Goal: Task Accomplishment & Management: Use online tool/utility

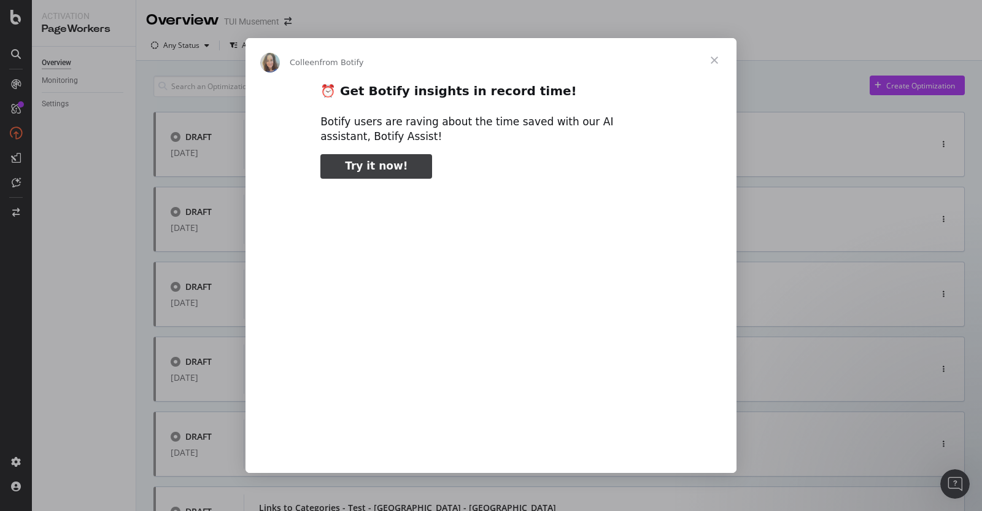
type input "80151"
click at [716, 60] on span "Close" at bounding box center [714, 60] width 44 height 44
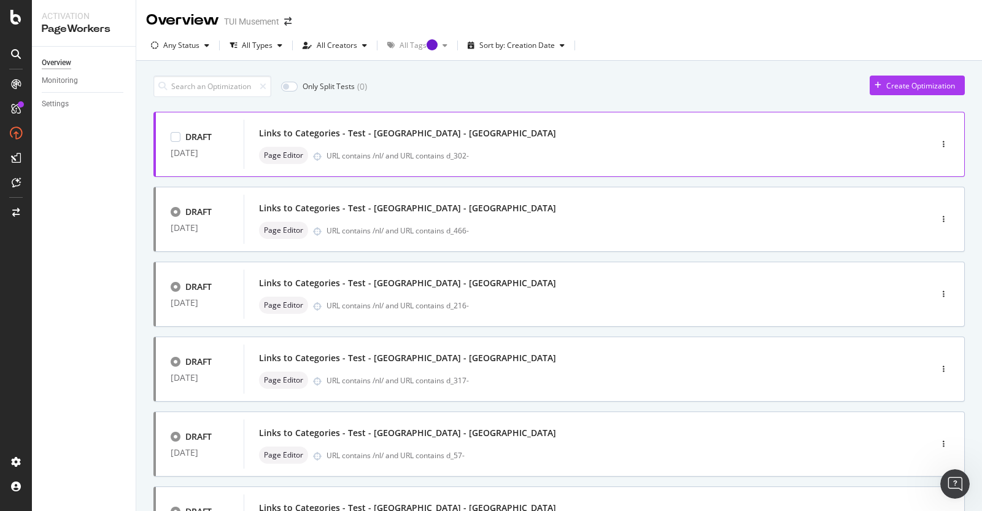
click at [638, 138] on div "Links to Categories - Test - [GEOGRAPHIC_DATA] - [GEOGRAPHIC_DATA]" at bounding box center [569, 133] width 620 height 17
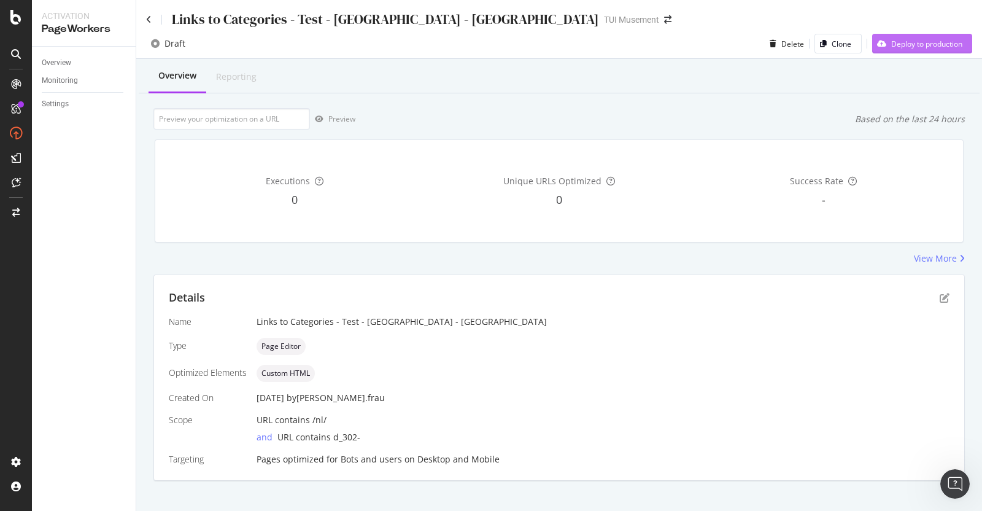
click at [910, 47] on div "Deploy to production" at bounding box center [926, 44] width 71 height 10
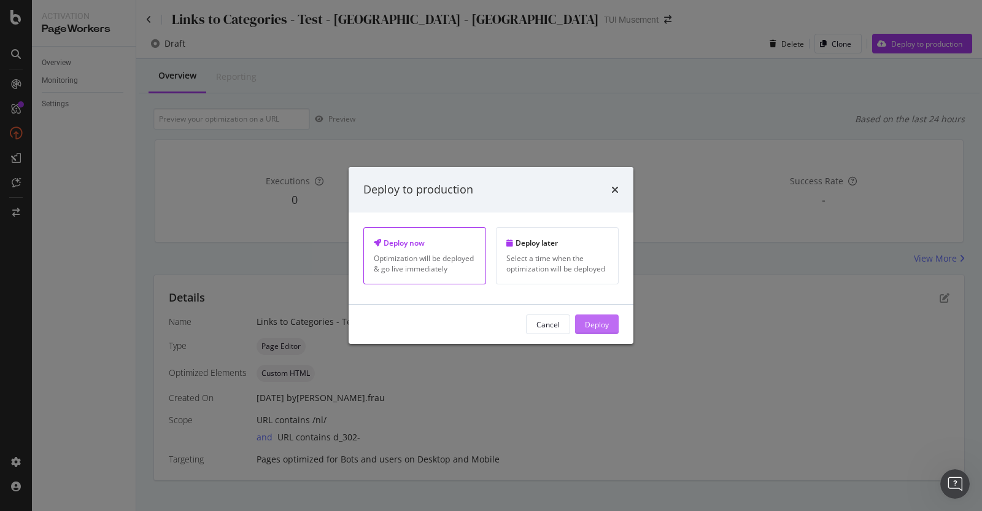
click at [610, 321] on button "Deploy" at bounding box center [597, 324] width 44 height 20
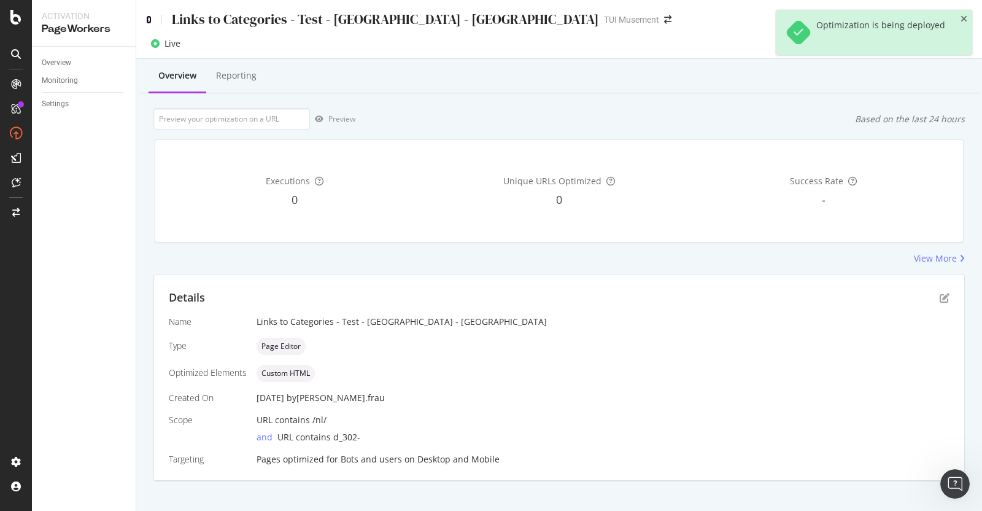
click at [149, 17] on icon at bounding box center [149, 19] width 6 height 9
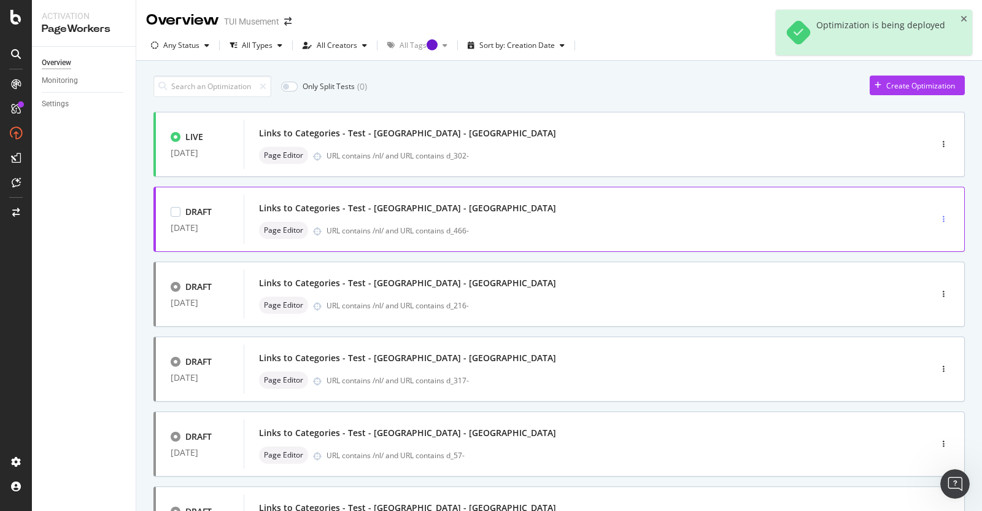
click at [938, 212] on div "button" at bounding box center [944, 219] width 12 height 18
click at [503, 220] on div "Links to Categories - Test - Crete - NL Page Editor URL contains /nl/ and URL c…" at bounding box center [569, 218] width 620 height 39
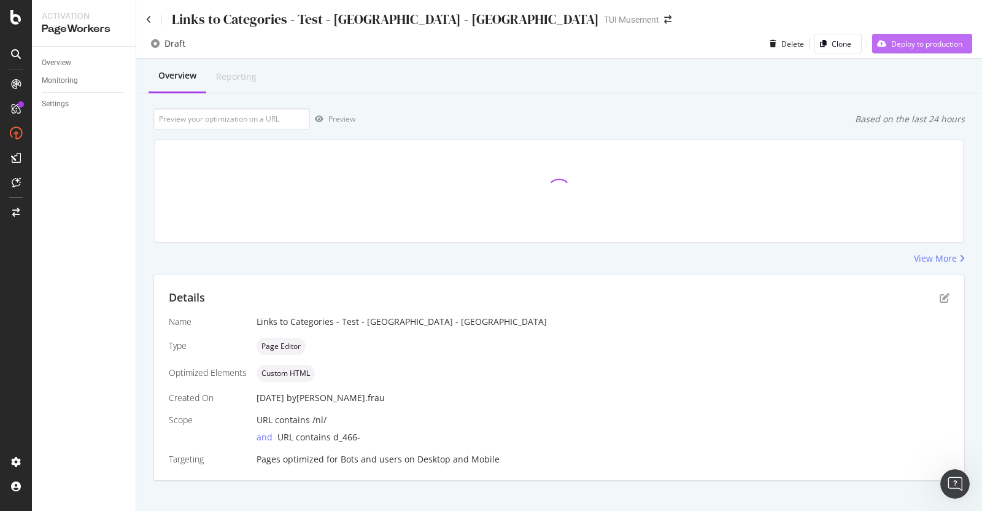
click at [935, 45] on div "Deploy to production" at bounding box center [926, 44] width 71 height 10
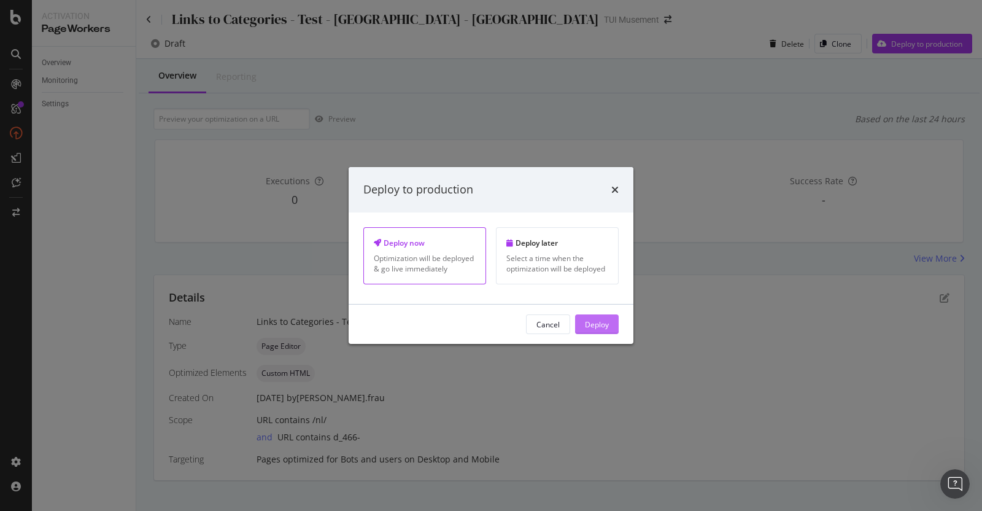
click at [614, 320] on button "Deploy" at bounding box center [597, 324] width 44 height 20
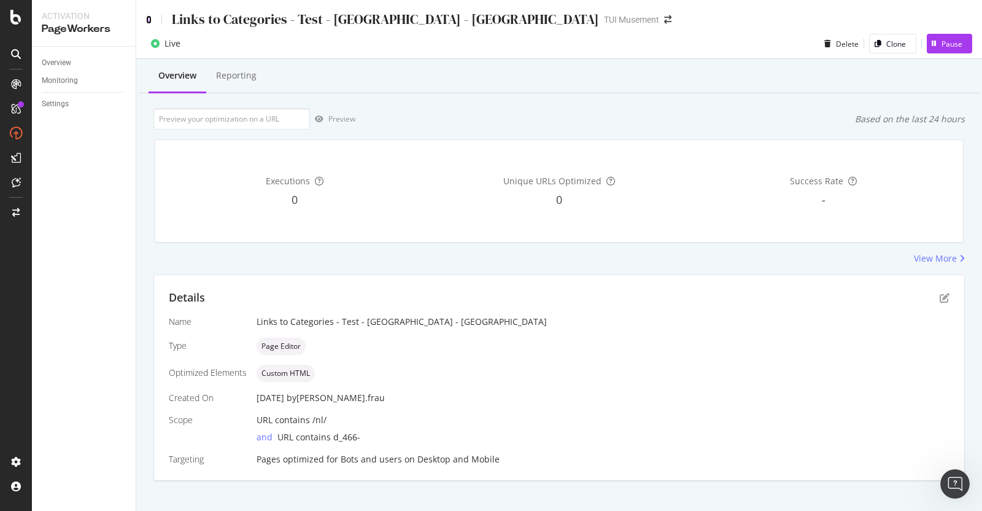
click at [149, 18] on icon at bounding box center [149, 19] width 6 height 9
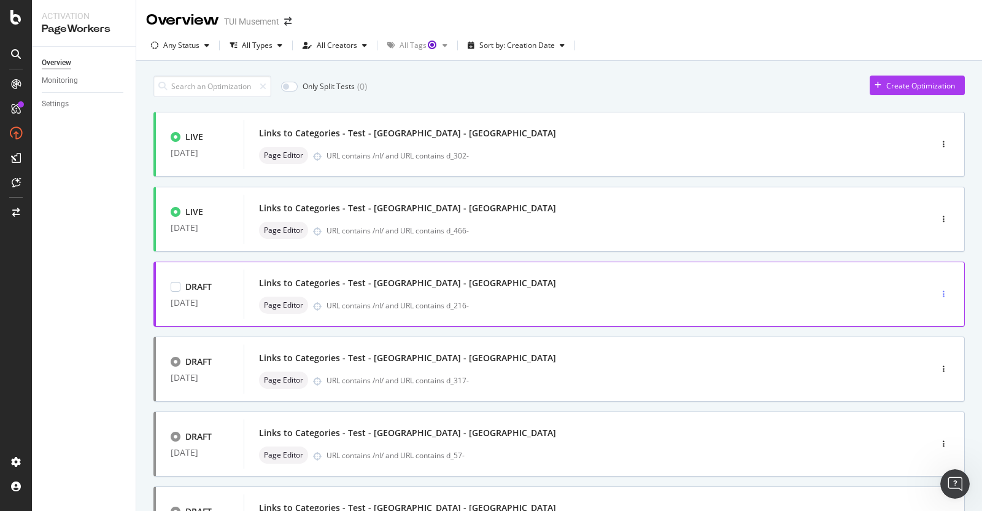
click at [938, 295] on div "button" at bounding box center [944, 293] width 12 height 7
click at [744, 304] on div "URL contains /nl/ and URL contains d_216-" at bounding box center [603, 305] width 552 height 10
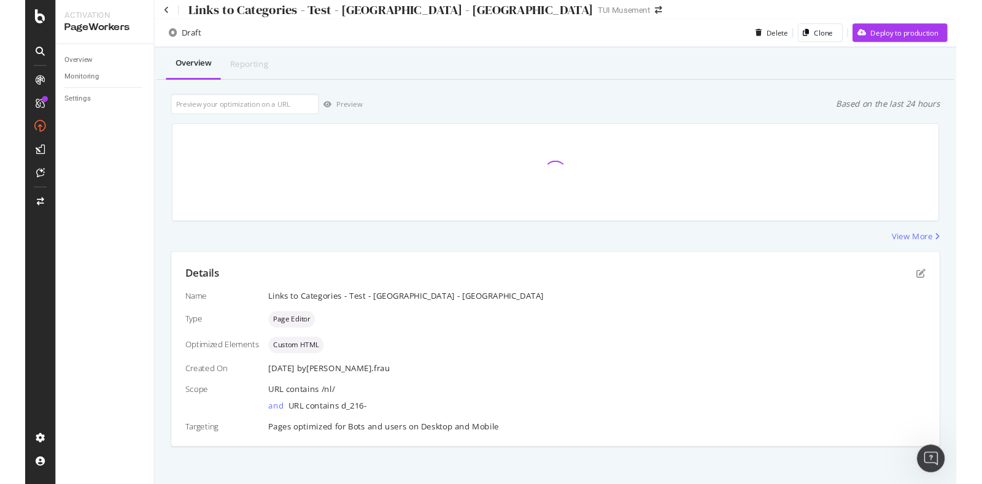
scroll to position [12, 0]
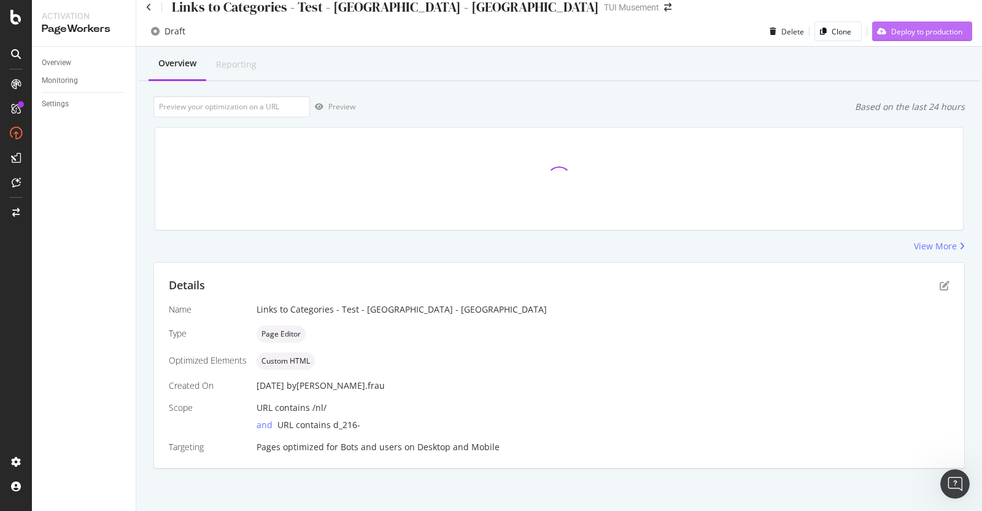
click at [915, 31] on div "Deploy to production" at bounding box center [926, 31] width 71 height 10
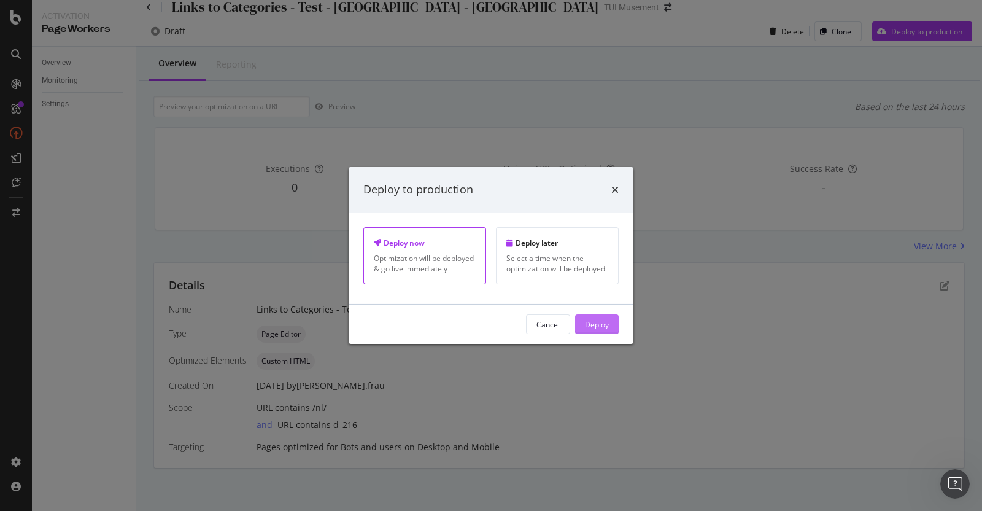
click at [614, 323] on button "Deploy" at bounding box center [597, 324] width 44 height 20
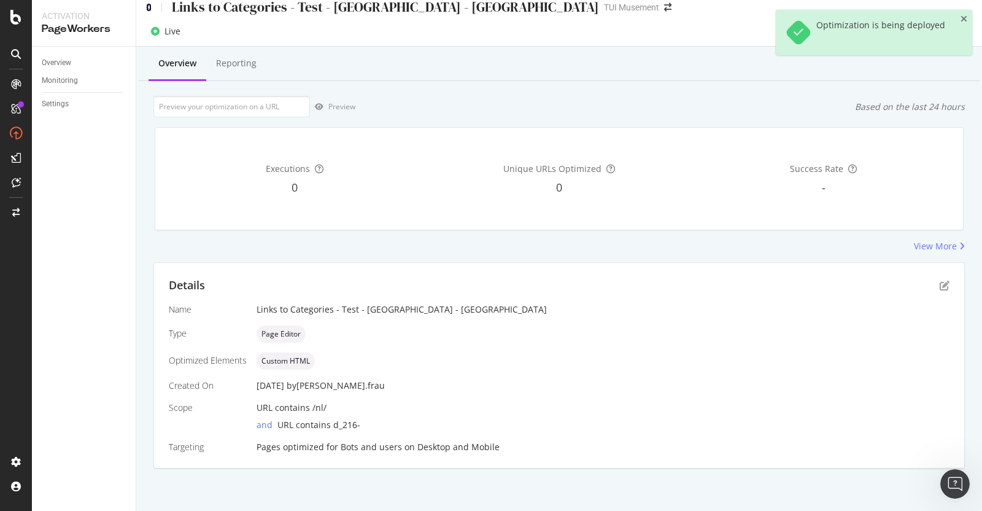
click at [148, 9] on icon at bounding box center [149, 7] width 6 height 9
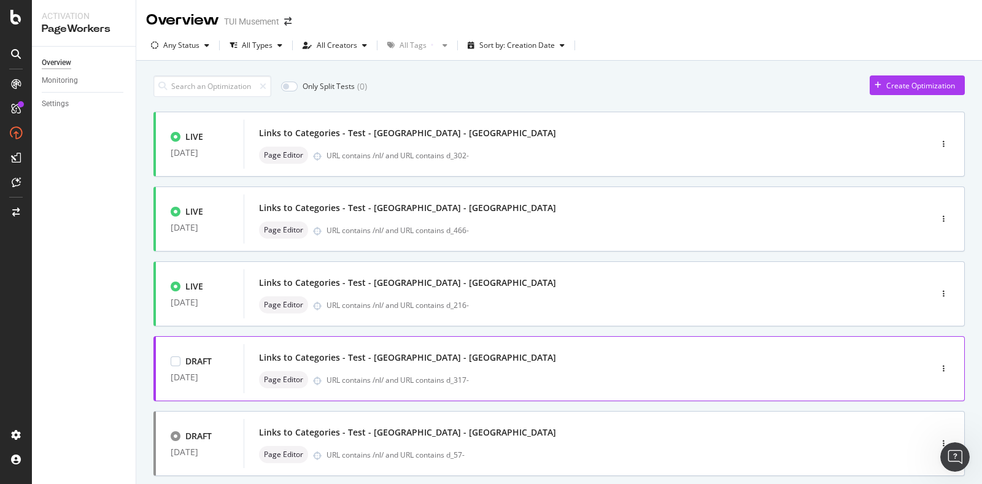
click at [850, 358] on div "Links to Categories - Test - [GEOGRAPHIC_DATA] - [GEOGRAPHIC_DATA]" at bounding box center [569, 357] width 620 height 17
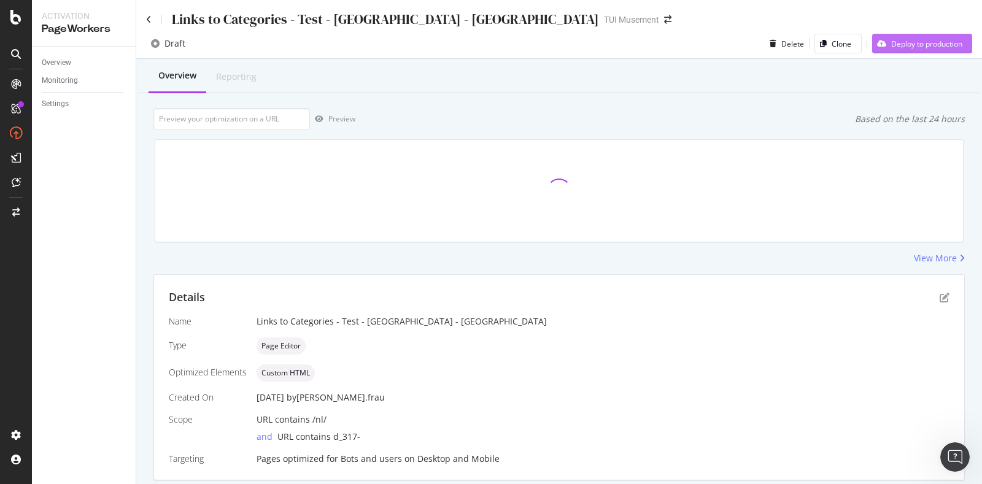
click at [916, 45] on div "Deploy to production" at bounding box center [926, 44] width 71 height 10
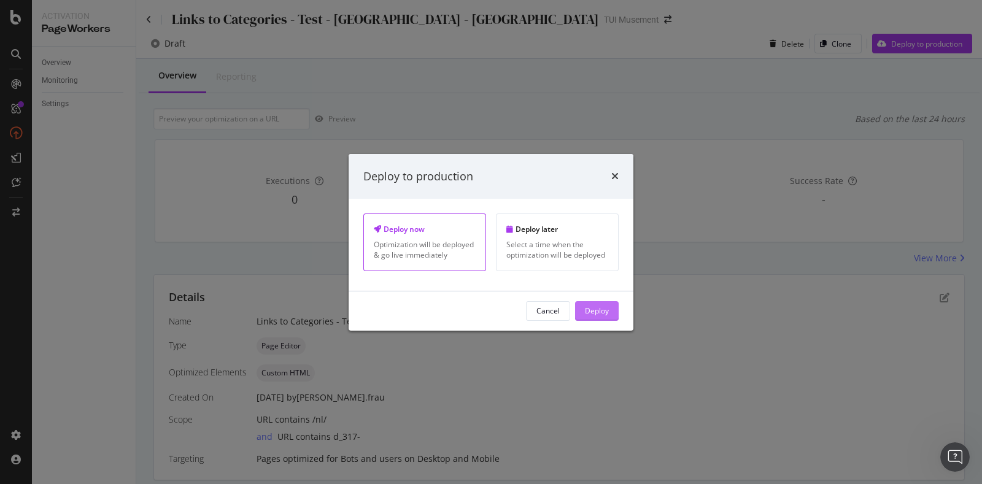
click at [602, 306] on div "Deploy" at bounding box center [597, 311] width 24 height 10
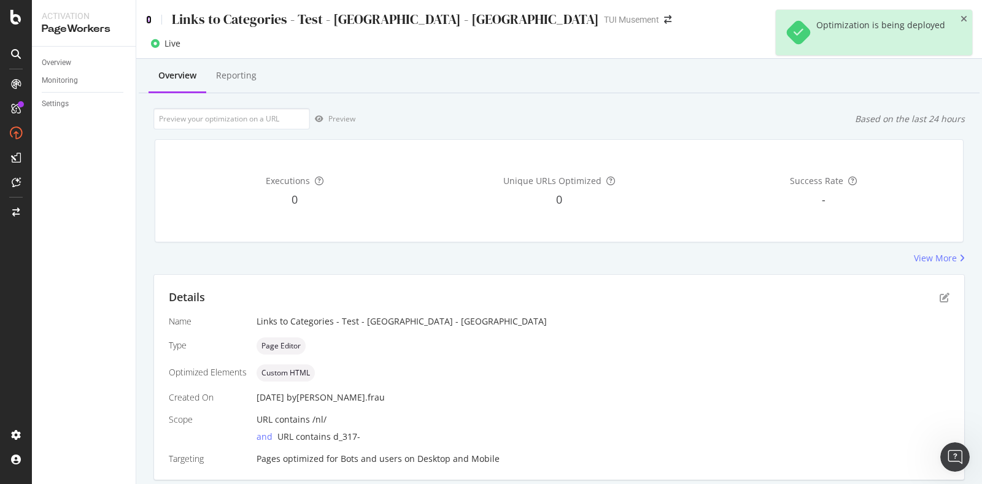
click at [147, 18] on icon at bounding box center [149, 19] width 6 height 9
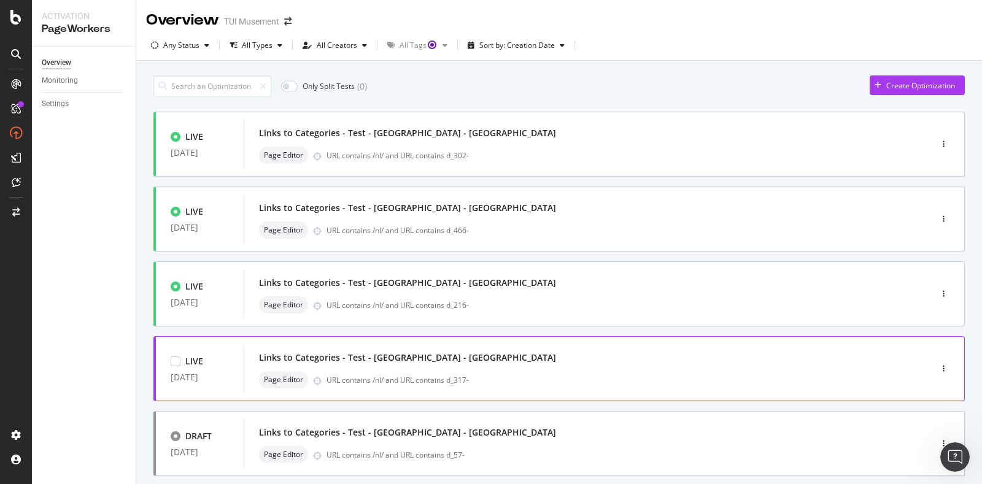
click at [546, 365] on div "Links to Categories - Test - [GEOGRAPHIC_DATA] - [GEOGRAPHIC_DATA]" at bounding box center [569, 357] width 620 height 17
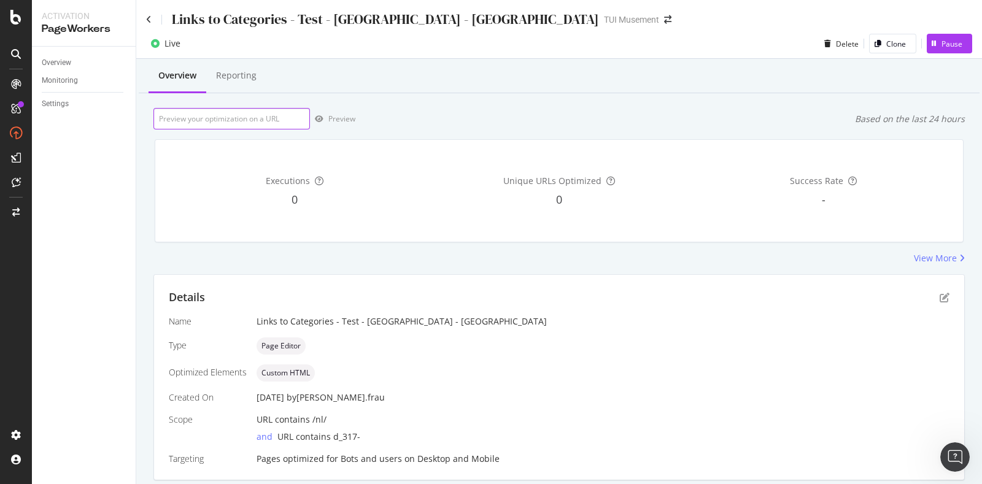
click at [246, 121] on input "url" at bounding box center [231, 118] width 157 height 21
paste input "[URL][DOMAIN_NAME][PERSON_NAME]"
type input "[URL][DOMAIN_NAME][PERSON_NAME]"
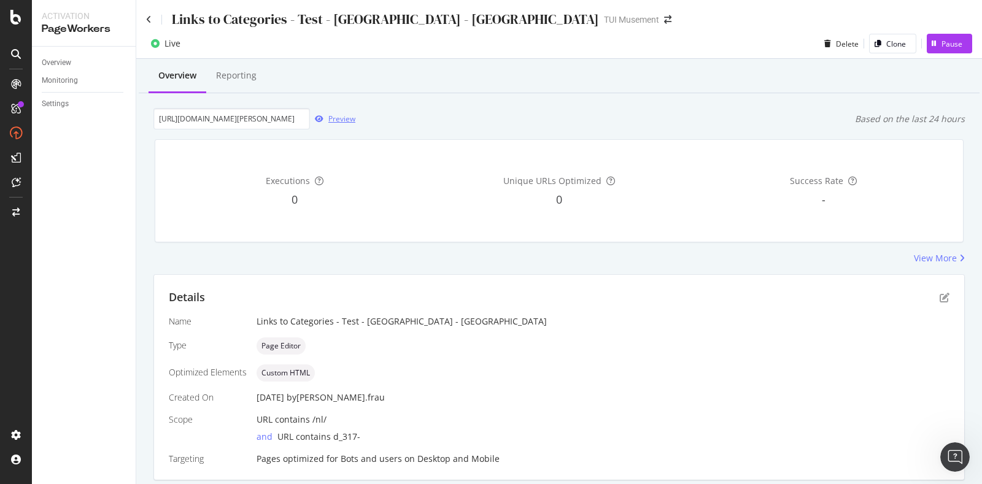
click at [338, 119] on div "Preview" at bounding box center [341, 119] width 27 height 10
click at [150, 19] on icon at bounding box center [149, 19] width 6 height 9
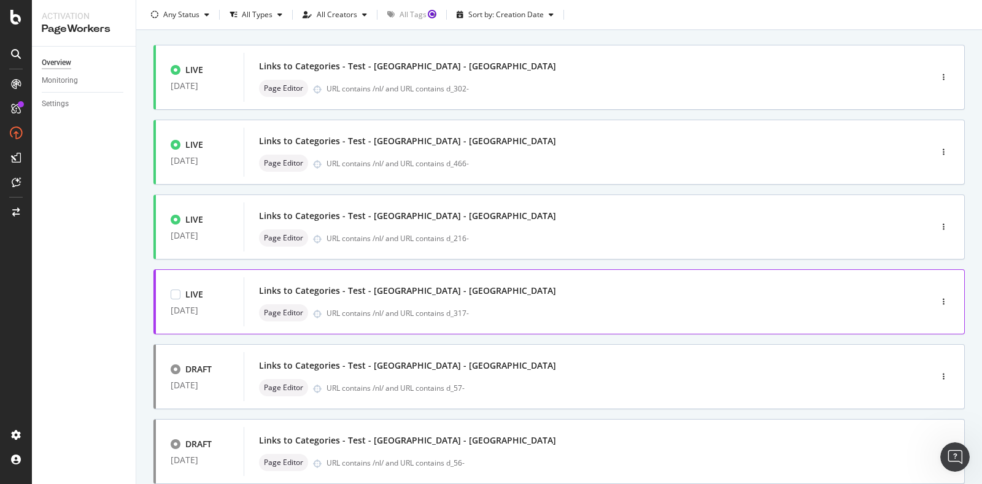
scroll to position [153, 0]
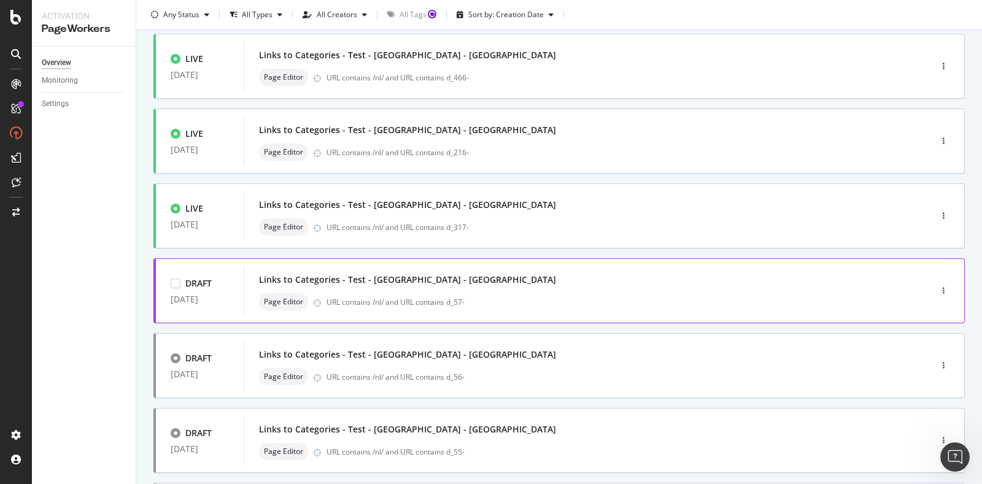
click at [514, 274] on div "Links to Categories - Test - [GEOGRAPHIC_DATA] - [GEOGRAPHIC_DATA]" at bounding box center [569, 279] width 620 height 17
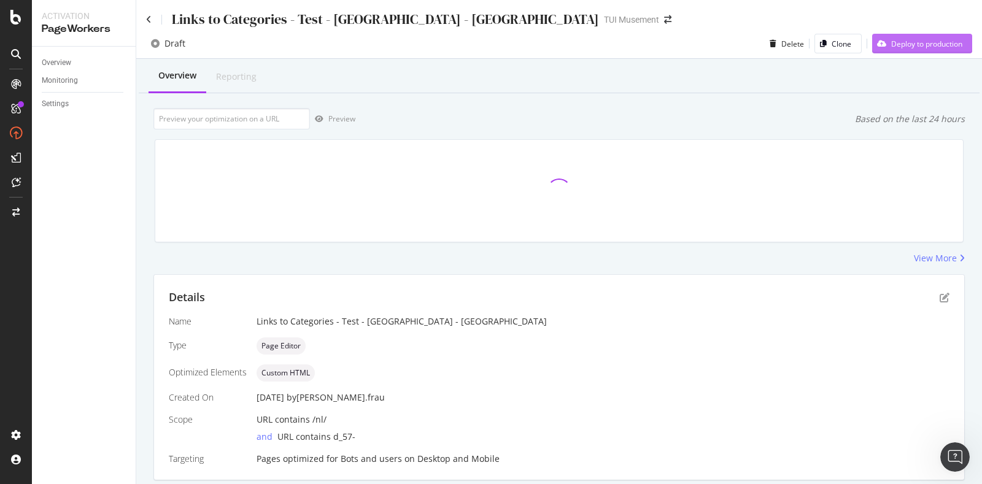
click at [928, 45] on div "Deploy to production" at bounding box center [926, 44] width 71 height 10
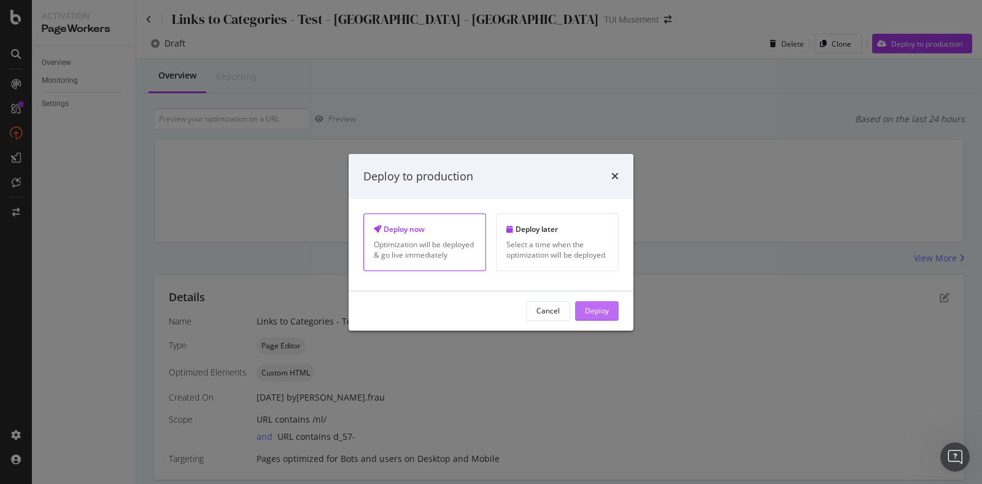
click at [592, 308] on div "Deploy" at bounding box center [597, 311] width 24 height 10
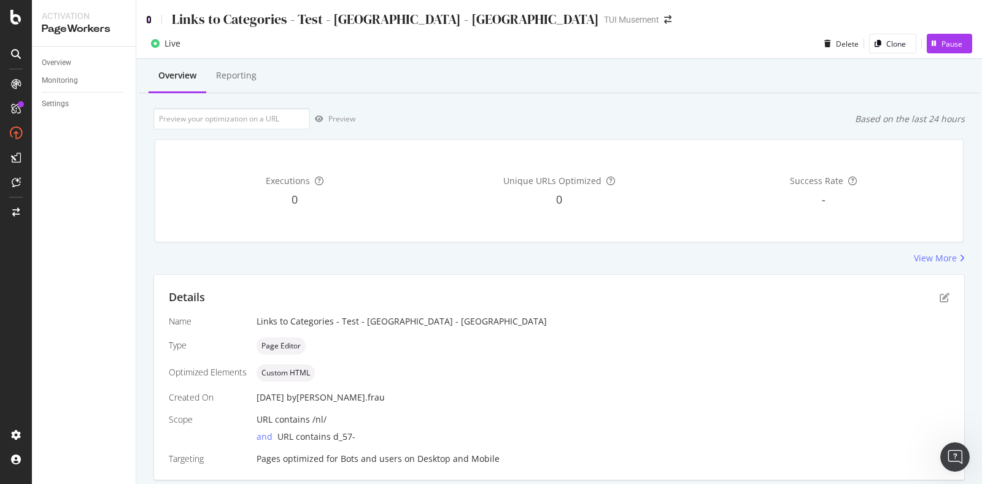
drag, startPoint x: 150, startPoint y: 20, endPoint x: 20, endPoint y: 37, distance: 130.7
click at [150, 20] on icon at bounding box center [149, 19] width 6 height 9
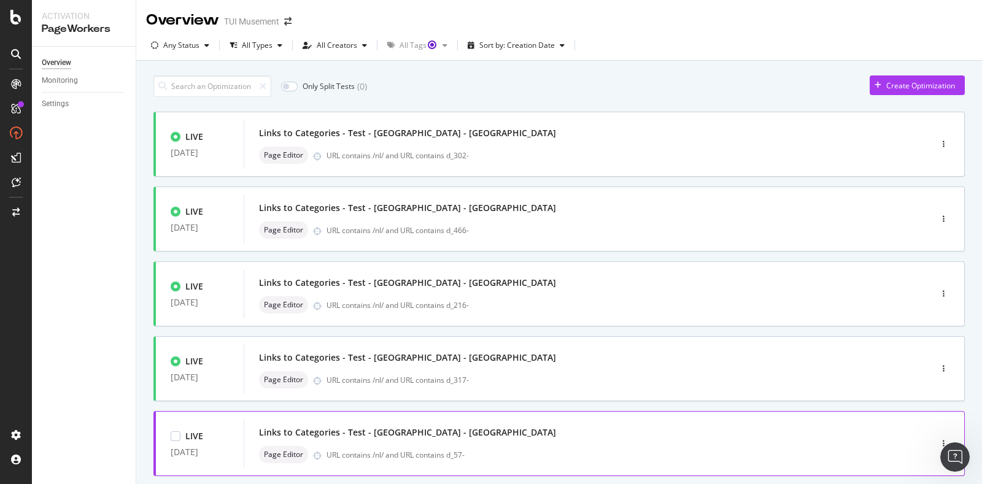
click at [562, 427] on div "Links to Categories - Test - [GEOGRAPHIC_DATA] - [GEOGRAPHIC_DATA]" at bounding box center [569, 432] width 620 height 17
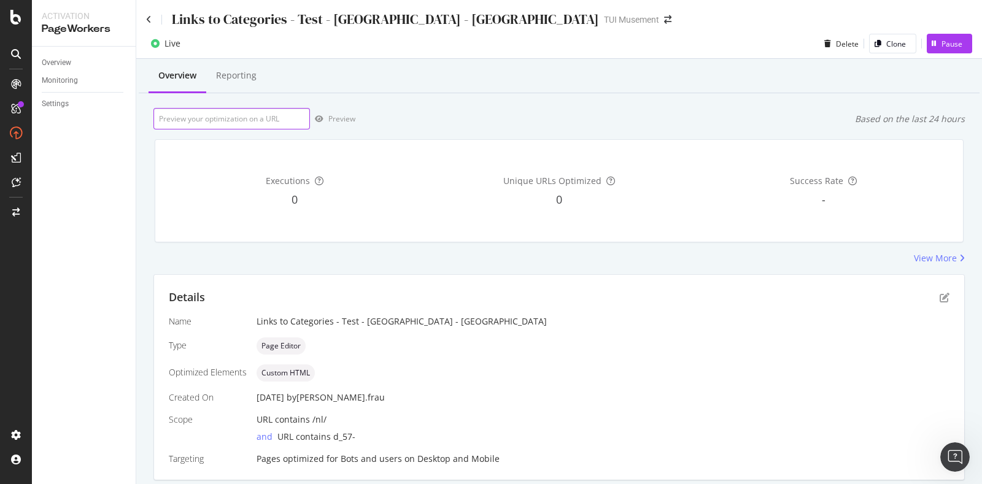
click at [267, 118] on input "url" at bounding box center [231, 118] width 157 height 21
paste input "[URL][DOMAIN_NAME]"
type input "[URL][DOMAIN_NAME]"
click at [333, 120] on div "Preview" at bounding box center [341, 119] width 27 height 10
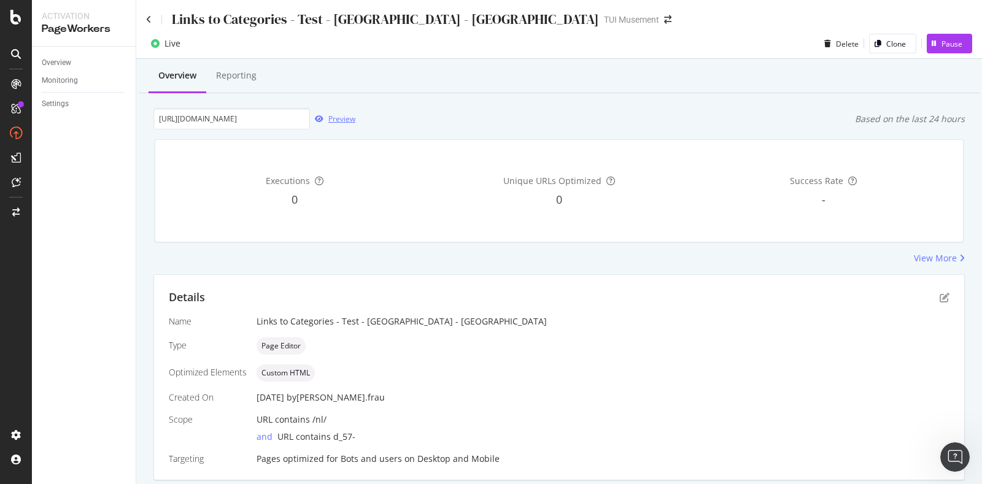
scroll to position [0, 0]
click at [148, 19] on icon at bounding box center [149, 19] width 6 height 9
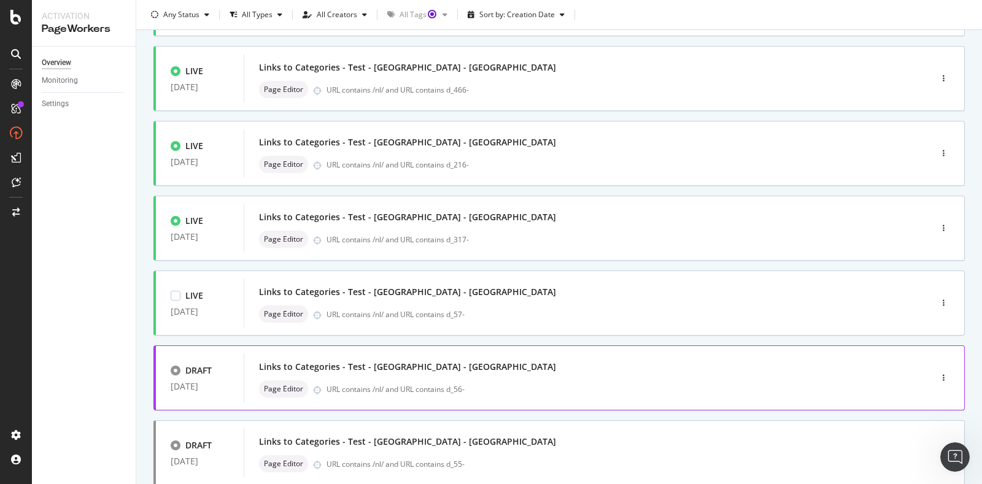
scroll to position [230, 0]
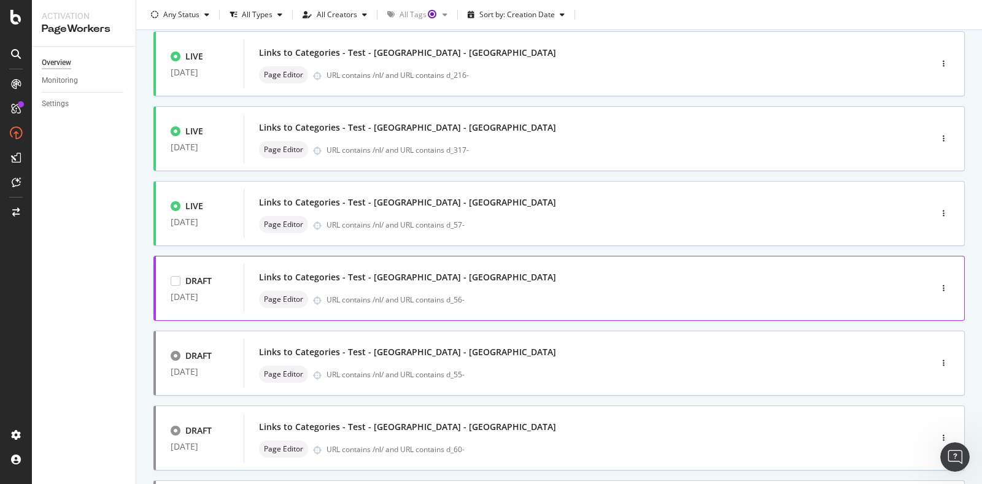
click at [571, 300] on div "URL contains /nl/ and URL contains d_56-" at bounding box center [603, 300] width 552 height 10
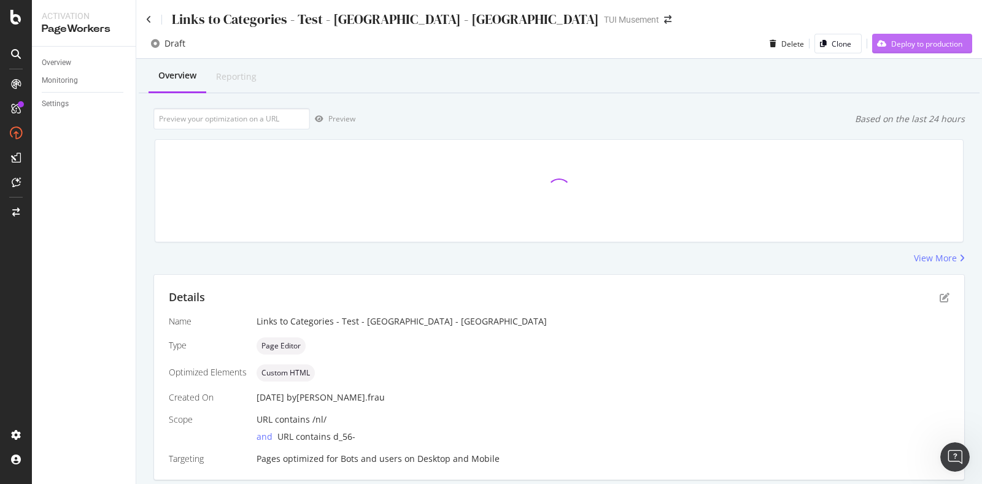
click at [918, 41] on div "Deploy to production" at bounding box center [926, 44] width 71 height 10
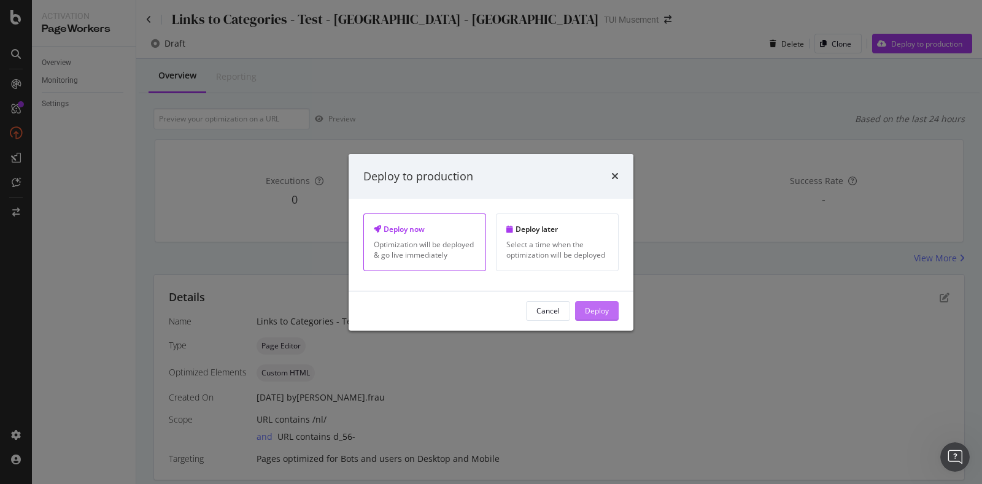
click at [607, 306] on div "Deploy" at bounding box center [597, 311] width 24 height 10
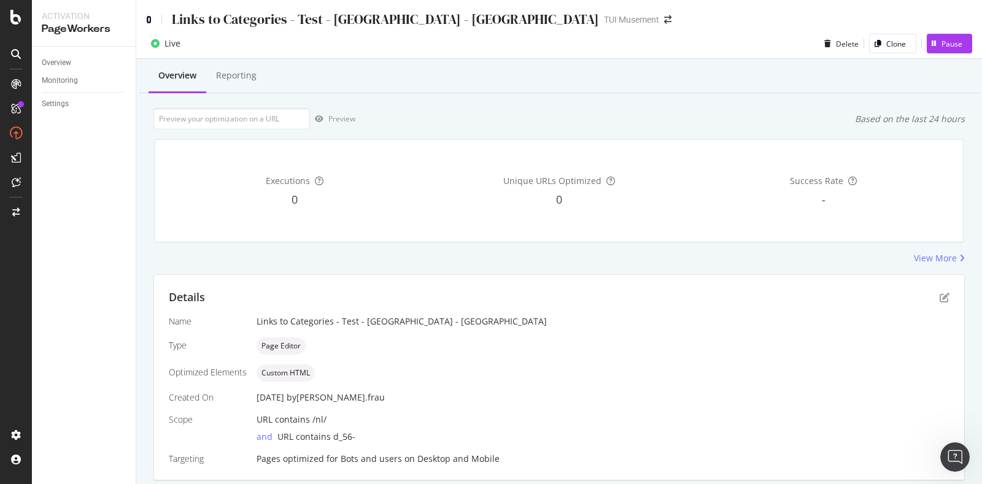
click at [147, 18] on icon at bounding box center [149, 19] width 6 height 9
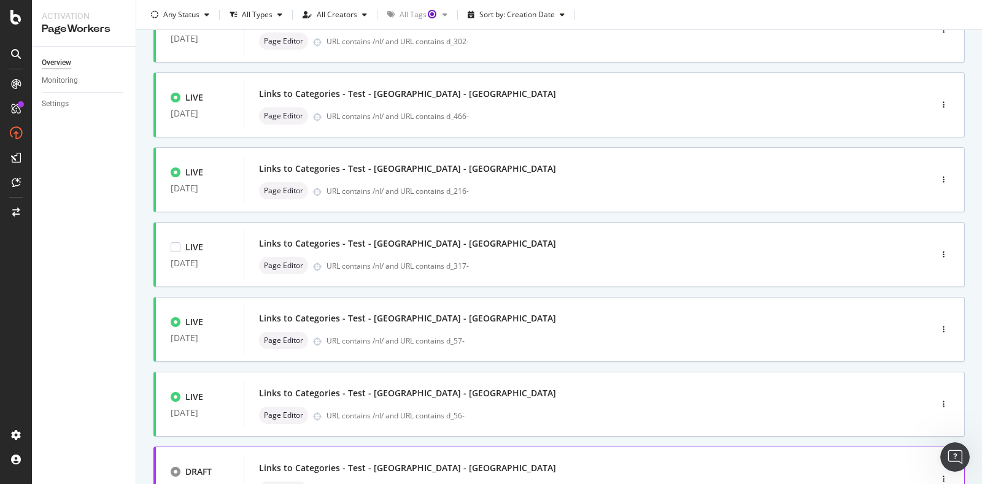
scroll to position [230, 0]
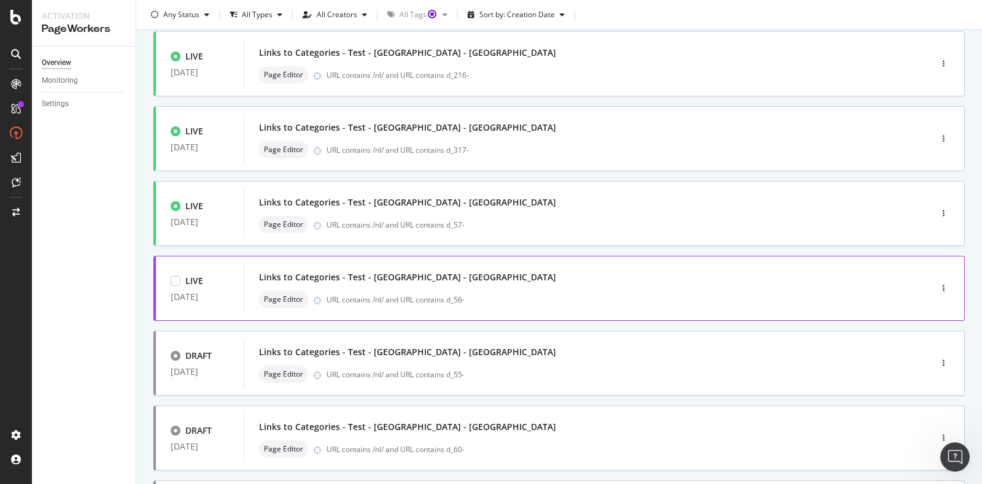
click at [498, 283] on div "Links to Categories - Test - [GEOGRAPHIC_DATA] - [GEOGRAPHIC_DATA]" at bounding box center [569, 277] width 620 height 17
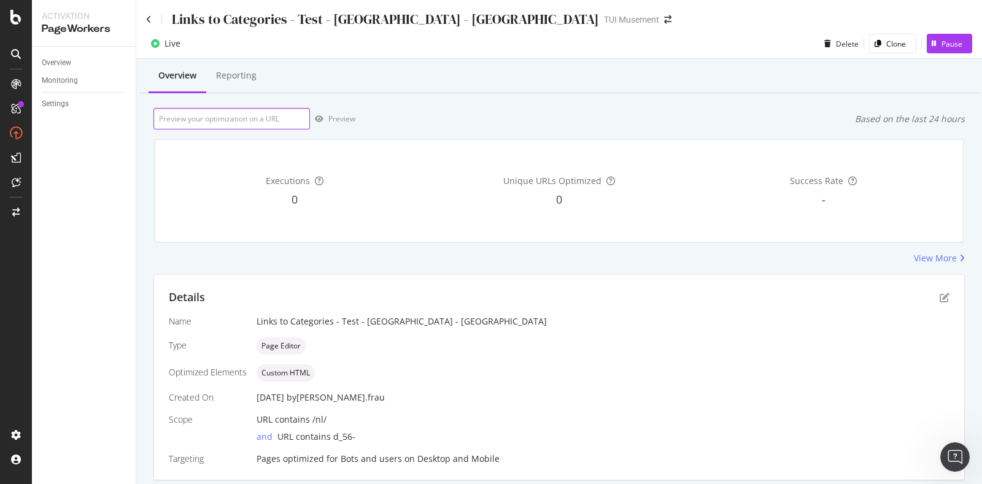
click at [277, 116] on input "url" at bounding box center [231, 118] width 157 height 21
paste input "[URL][DOMAIN_NAME]"
type input "[URL][DOMAIN_NAME]"
click at [348, 118] on div "Preview" at bounding box center [341, 119] width 27 height 10
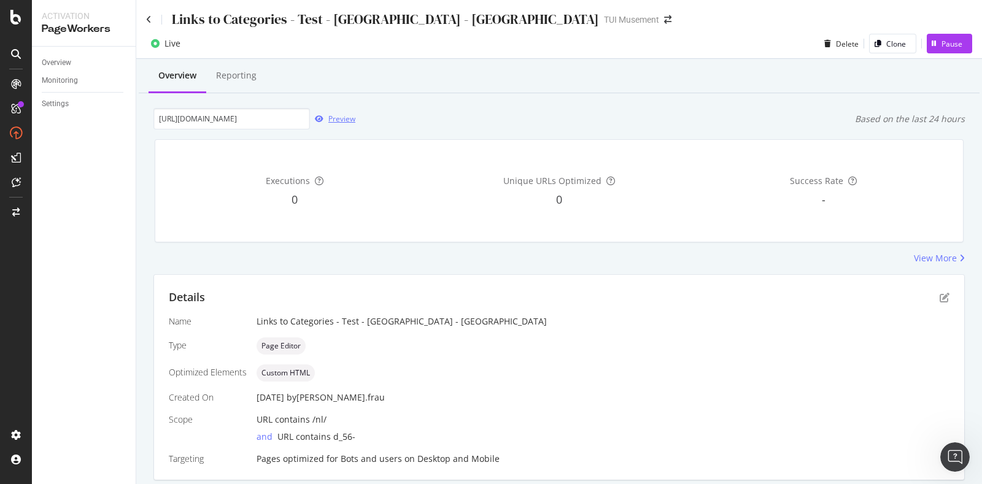
scroll to position [0, 0]
click at [149, 18] on icon at bounding box center [149, 19] width 6 height 9
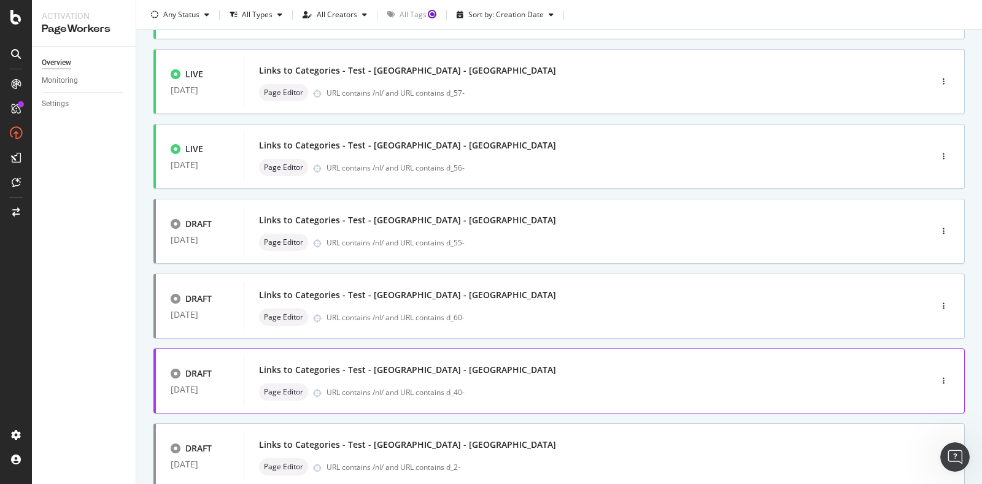
scroll to position [384, 0]
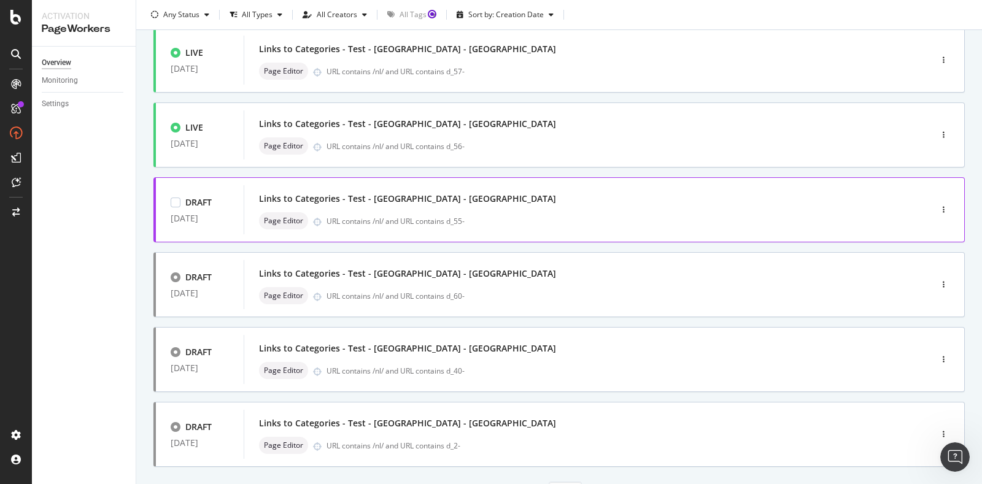
click at [443, 186] on div "Links to Categories - Test - [GEOGRAPHIC_DATA] - NL Page Editor URL contains /n…" at bounding box center [569, 209] width 650 height 49
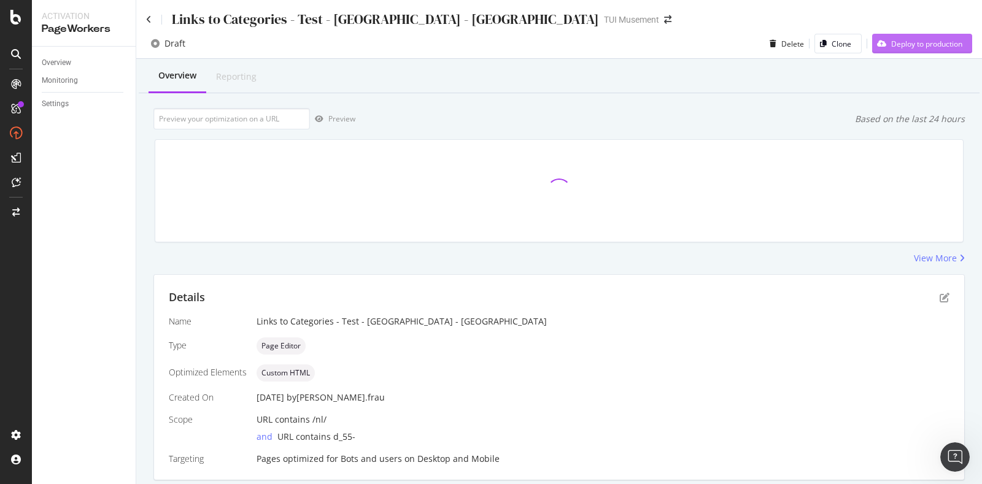
click at [893, 39] on div "Deploy to production" at bounding box center [926, 44] width 71 height 10
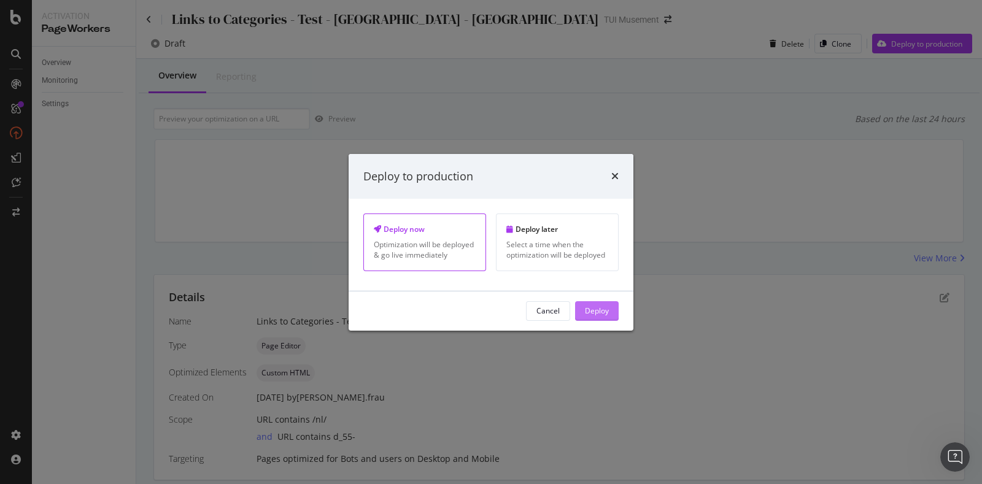
click at [591, 310] on div "Deploy" at bounding box center [597, 311] width 24 height 10
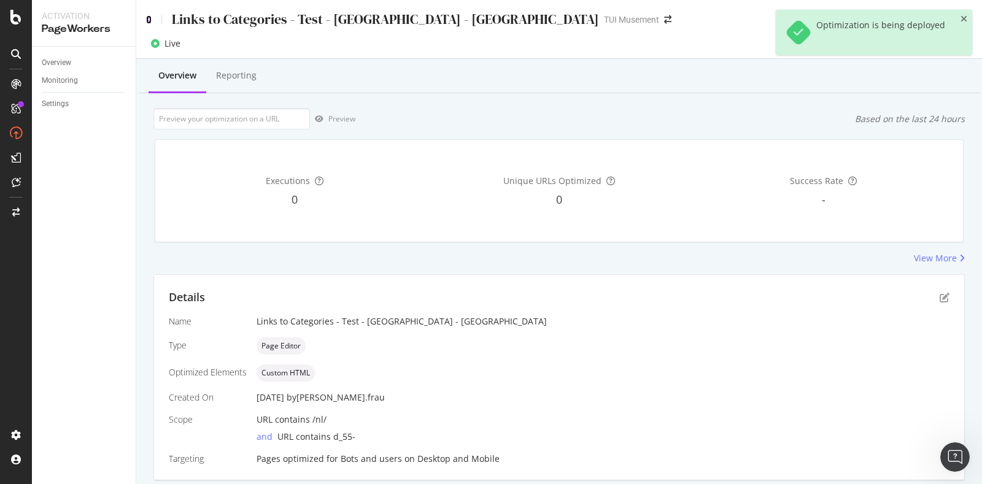
click at [149, 18] on icon at bounding box center [149, 19] width 6 height 9
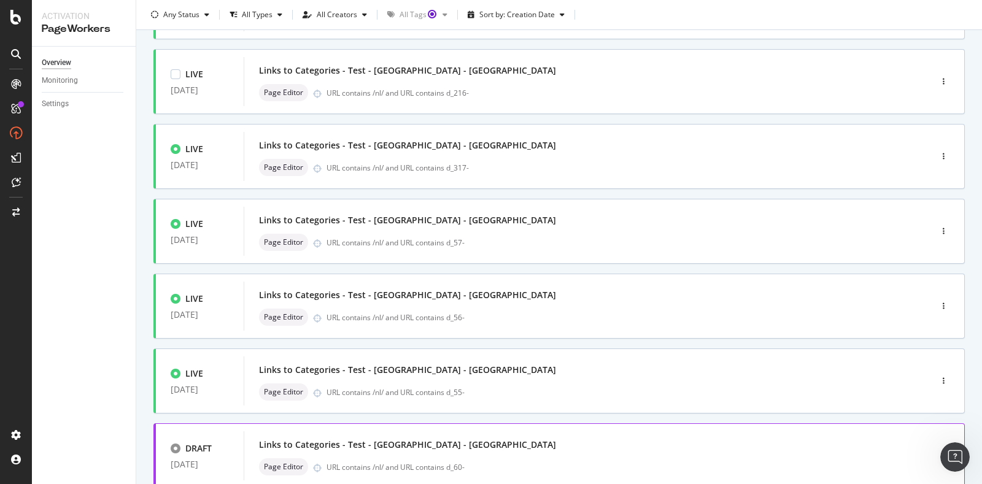
scroll to position [384, 0]
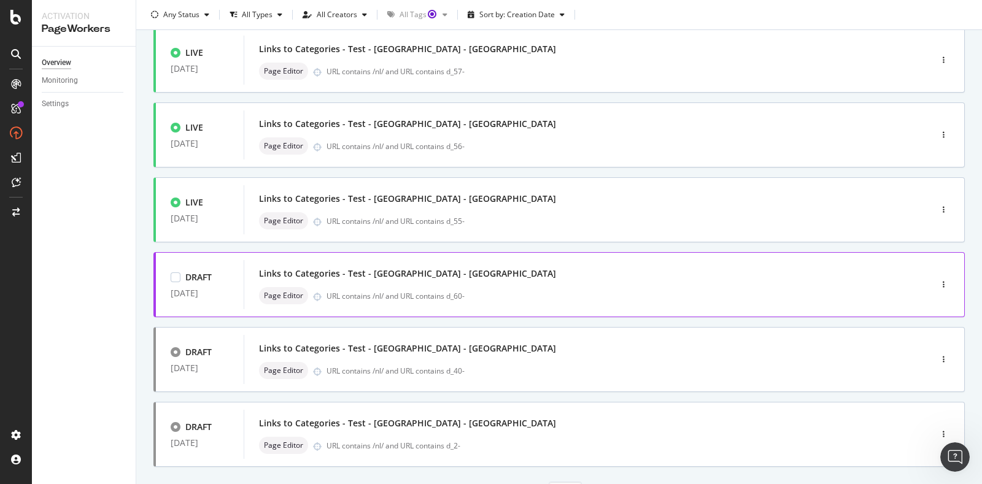
click at [473, 273] on div "Links to Categories - Test - [GEOGRAPHIC_DATA] - [GEOGRAPHIC_DATA]" at bounding box center [569, 273] width 620 height 17
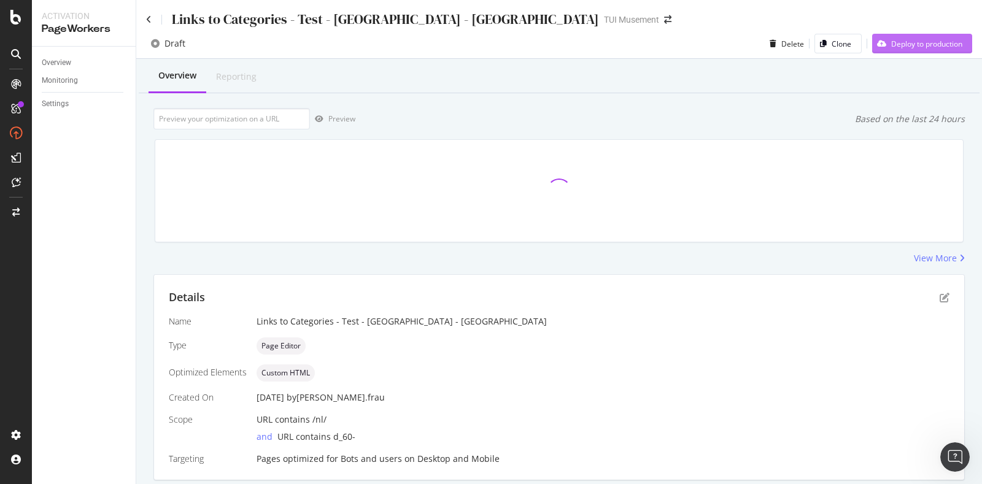
click at [926, 44] on div "Deploy to production" at bounding box center [926, 44] width 71 height 10
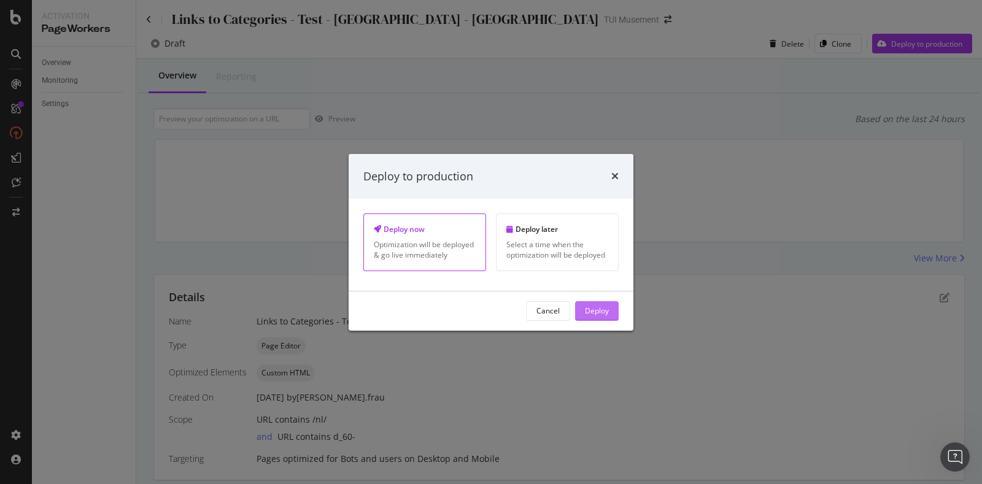
click at [598, 309] on div "Deploy" at bounding box center [597, 311] width 24 height 10
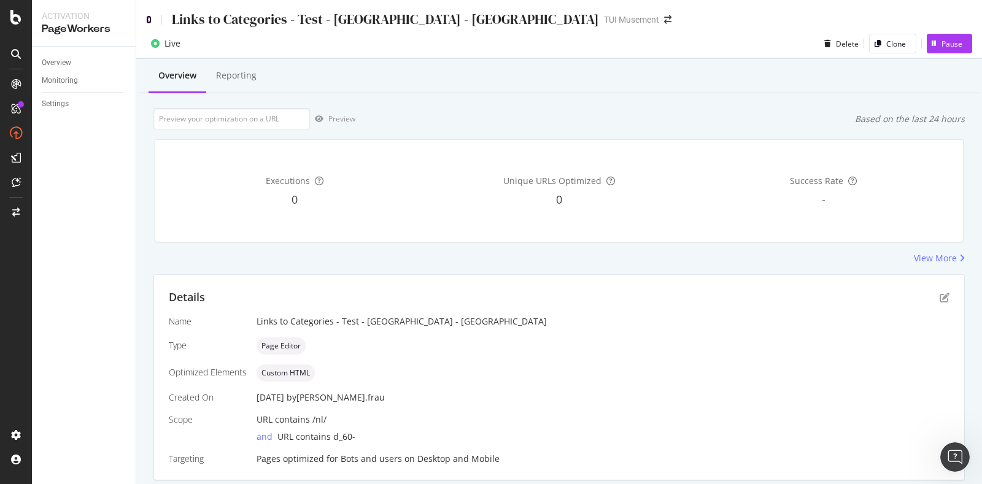
drag, startPoint x: 145, startPoint y: 20, endPoint x: 9, endPoint y: 26, distance: 136.4
click at [146, 20] on icon at bounding box center [149, 19] width 6 height 9
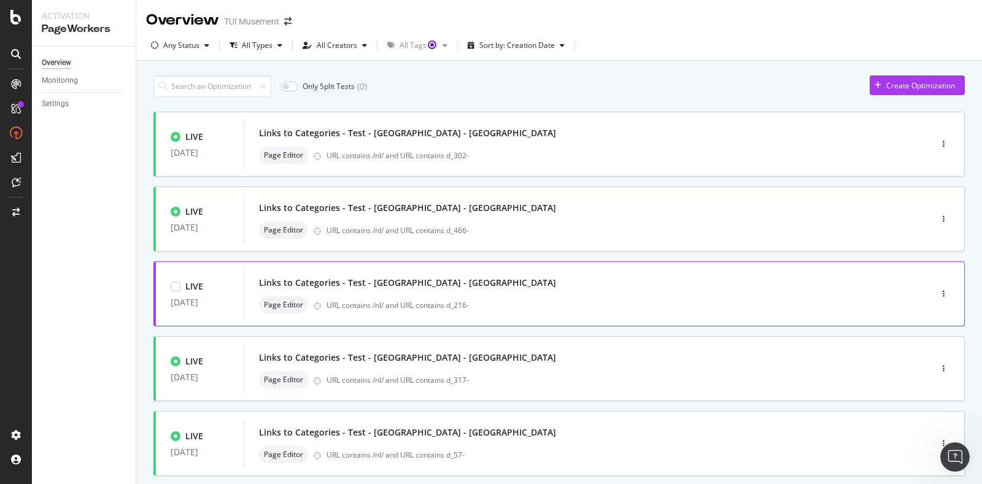
scroll to position [384, 0]
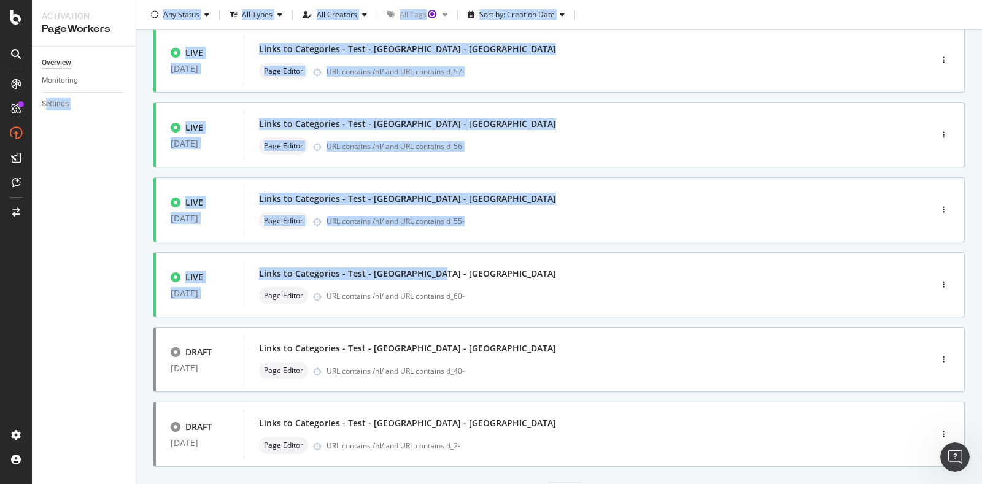
drag, startPoint x: 488, startPoint y: 272, endPoint x: 44, endPoint y: 263, distance: 444.5
click at [44, 263] on div "Activation PageWorkers Overview Monitoring Settings Overview TUI Musement Any S…" at bounding box center [507, 242] width 950 height 484
click at [75, 253] on div "Overview Monitoring Settings" at bounding box center [84, 266] width 104 height 438
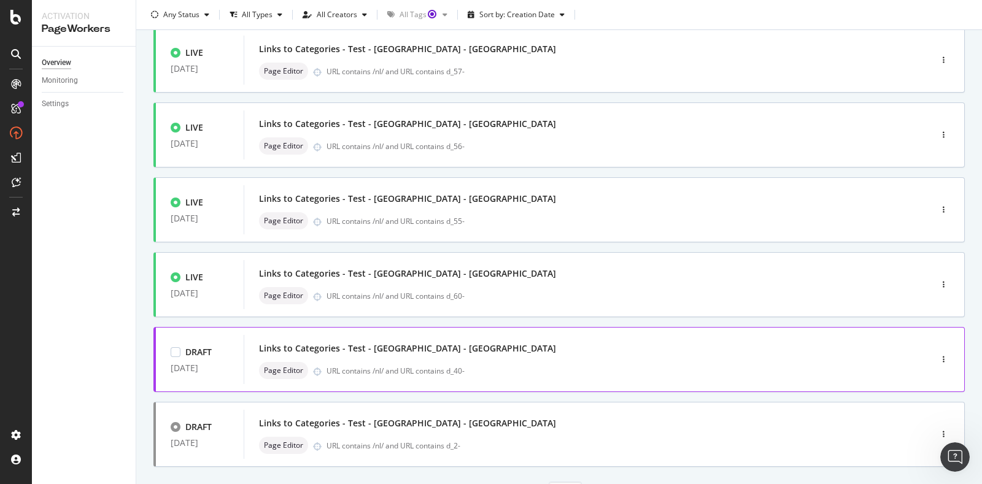
click at [542, 363] on div "Page Editor URL contains /nl/ and URL contains d_40-" at bounding box center [569, 370] width 620 height 17
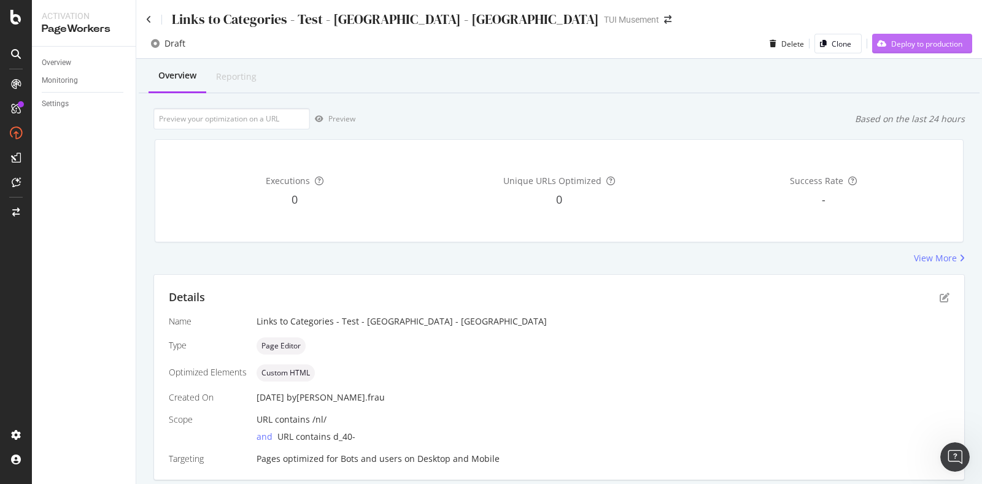
click at [936, 49] on div "Deploy to production" at bounding box center [917, 43] width 90 height 18
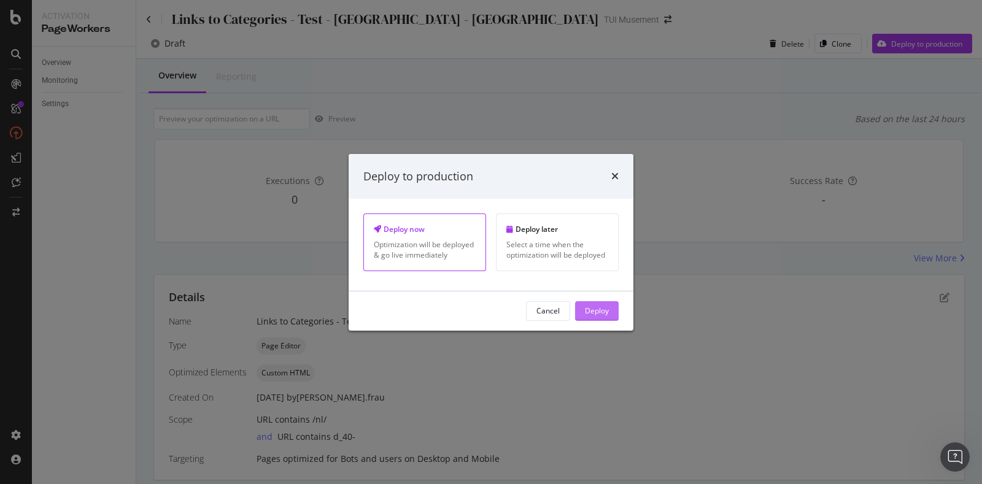
click at [602, 309] on div "Deploy" at bounding box center [597, 311] width 24 height 10
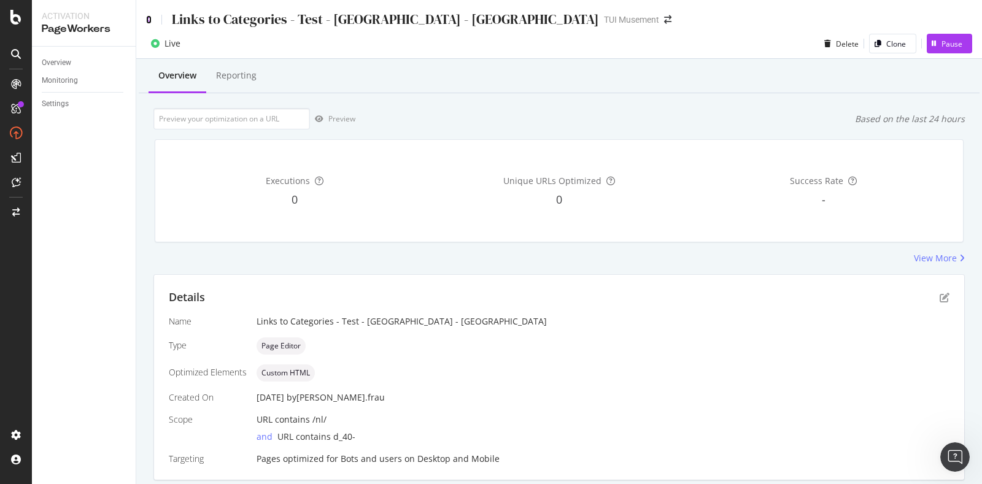
click at [149, 17] on icon at bounding box center [149, 19] width 6 height 9
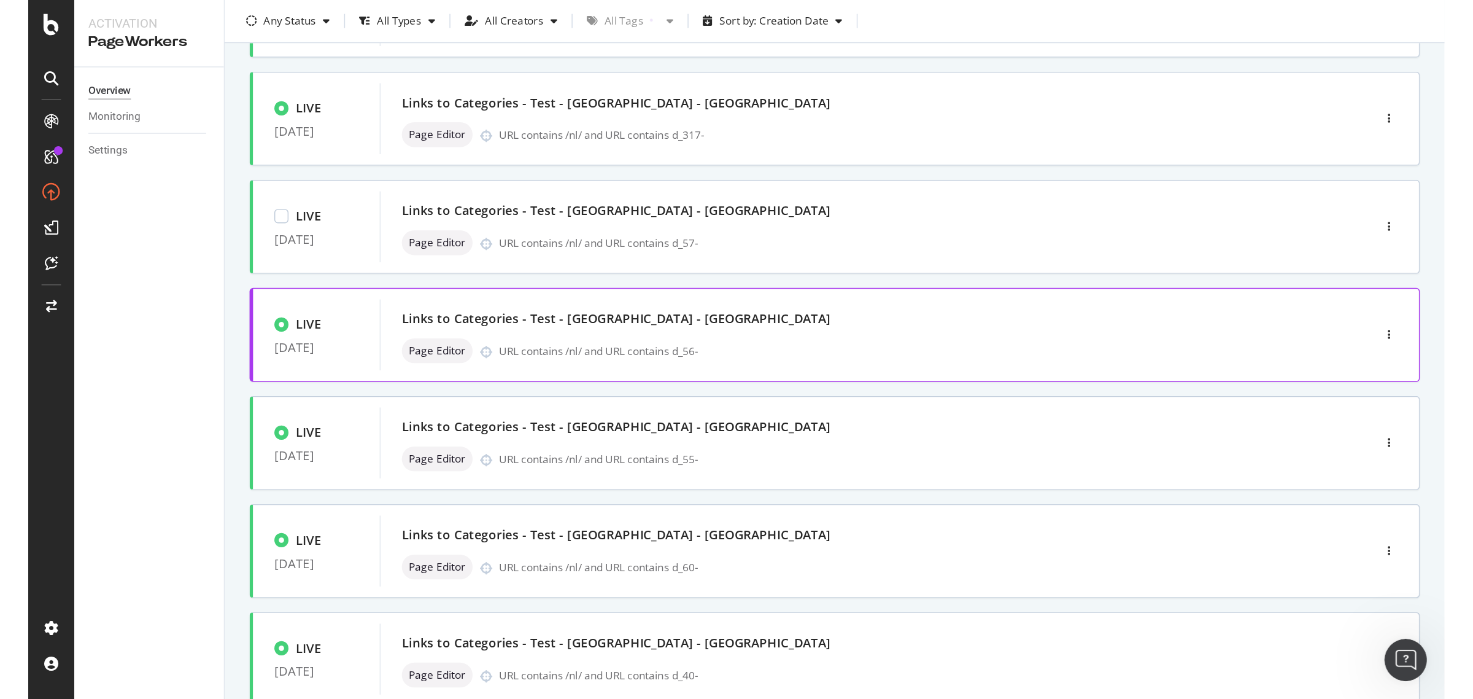
scroll to position [445, 0]
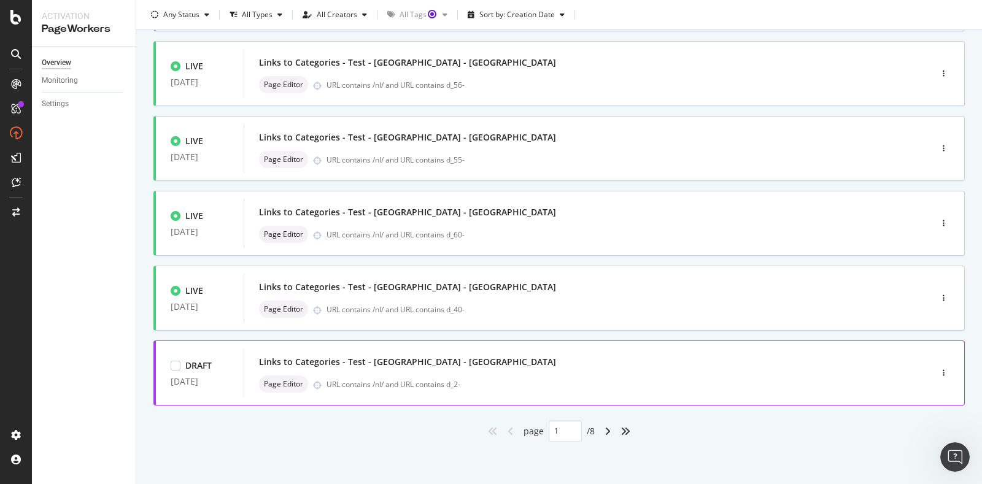
click at [543, 363] on div "Links to Categories - Test - [GEOGRAPHIC_DATA] - [GEOGRAPHIC_DATA]" at bounding box center [569, 362] width 620 height 17
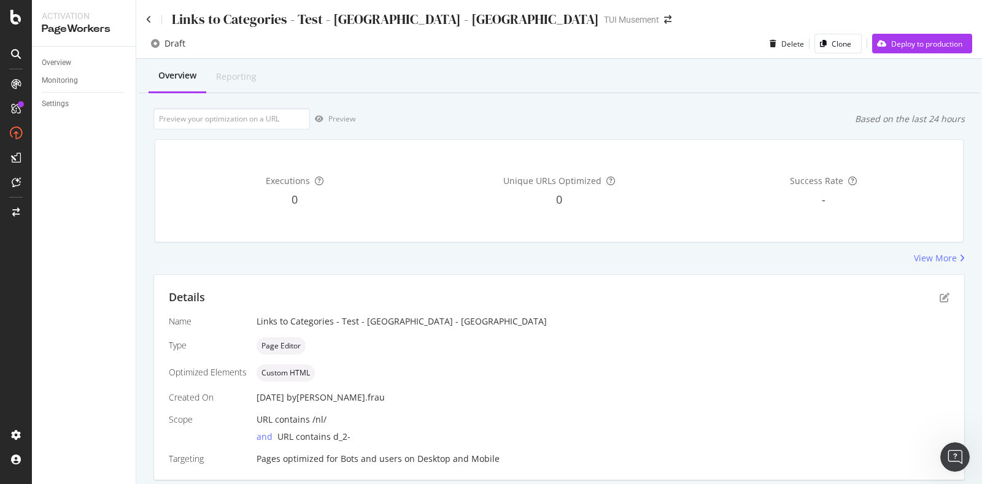
click at [947, 33] on div "Draft Delete Clone Deploy to production" at bounding box center [559, 44] width 846 height 30
click at [935, 50] on div "Deploy to production" at bounding box center [917, 43] width 90 height 18
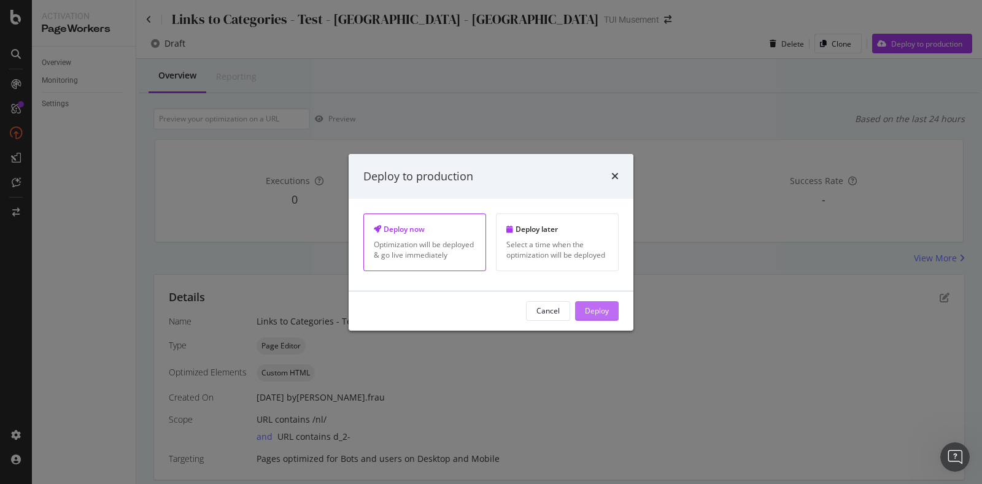
click at [613, 312] on button "Deploy" at bounding box center [597, 311] width 44 height 20
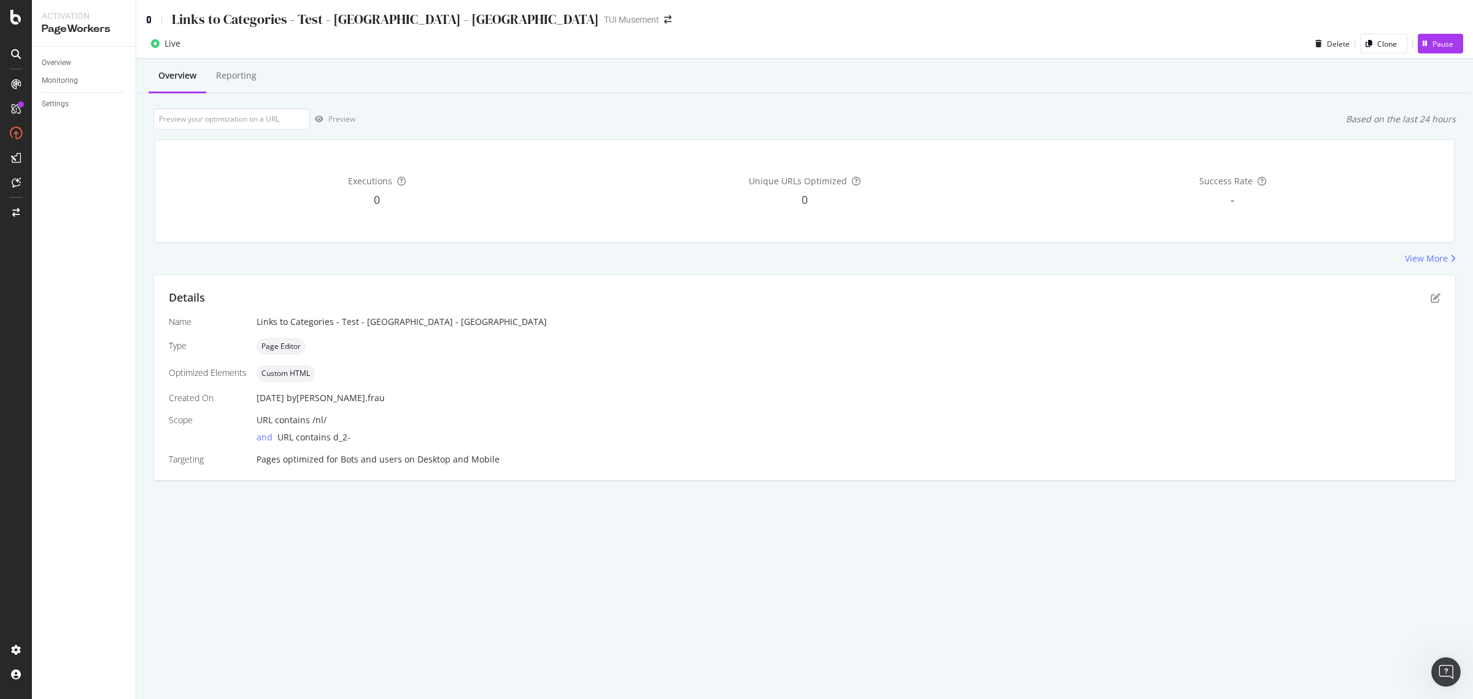
click at [146, 17] on icon at bounding box center [149, 19] width 6 height 9
